Goal: Check status

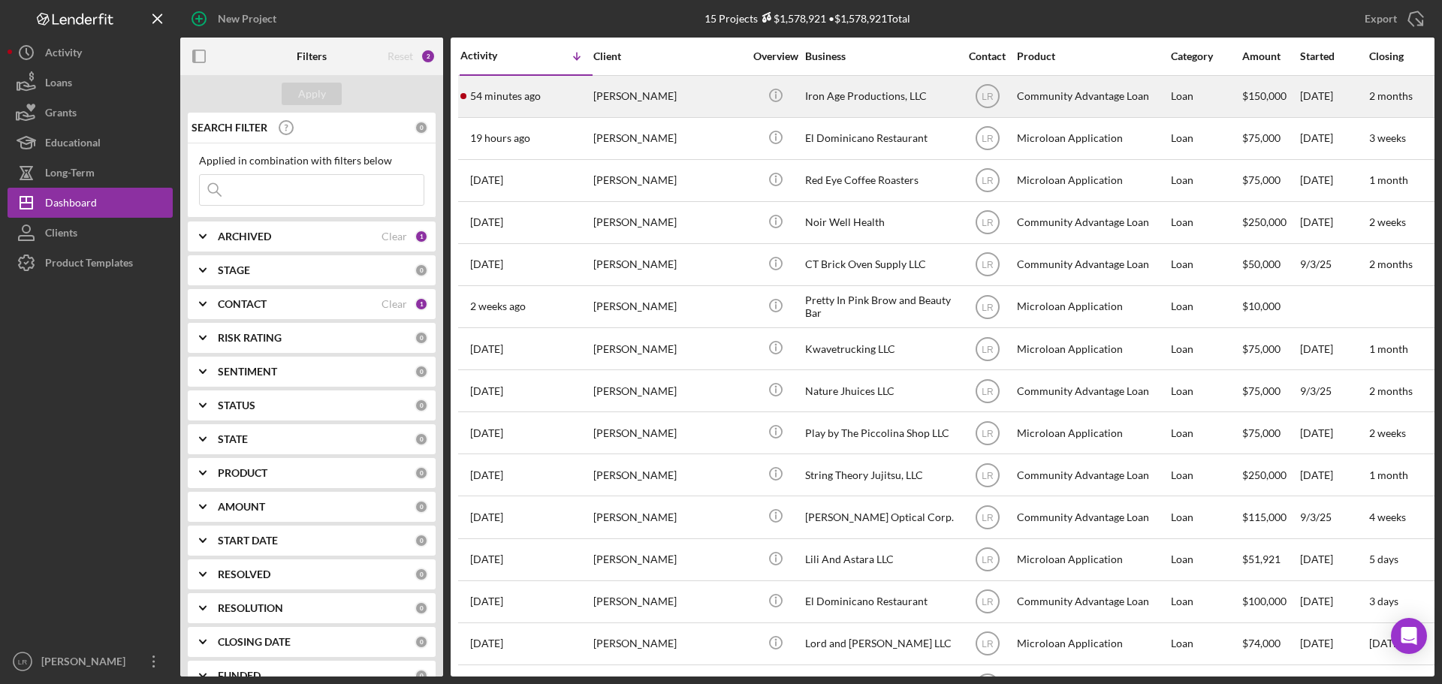
click at [611, 92] on div "[PERSON_NAME]" at bounding box center [668, 97] width 150 height 40
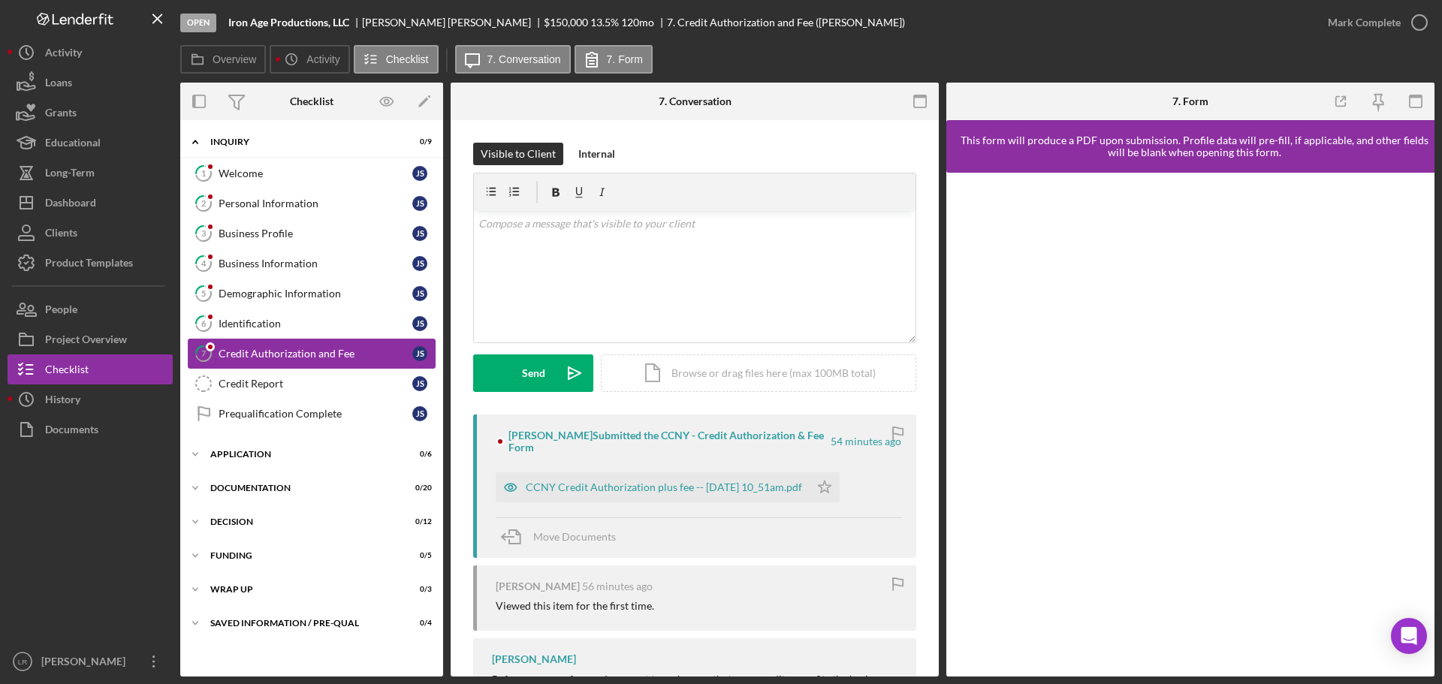
click at [315, 352] on div "Credit Authorization and Fee" at bounding box center [316, 354] width 194 height 12
